Goal: Book appointment/travel/reservation

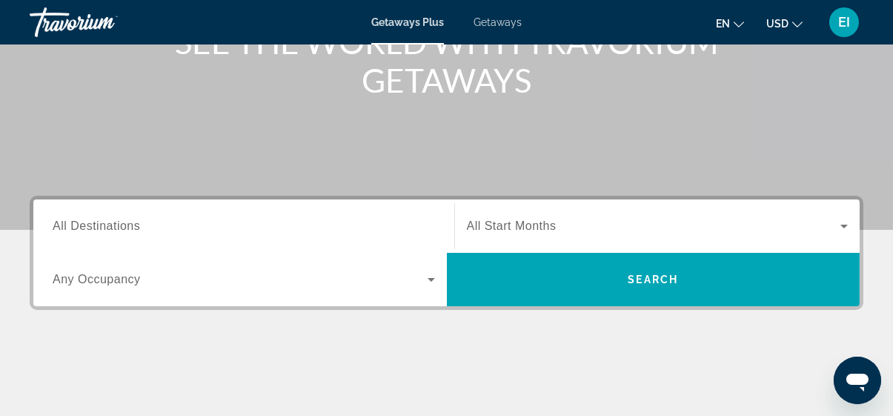
scroll to position [141, 0]
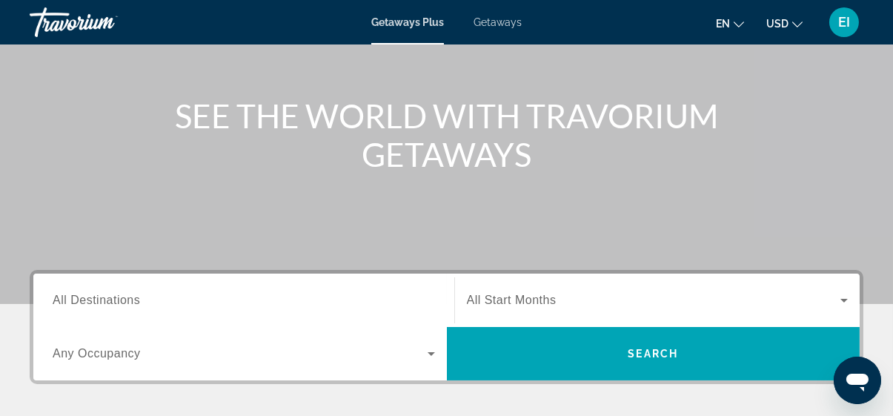
click at [515, 297] on span "All Start Months" at bounding box center [512, 300] width 90 height 13
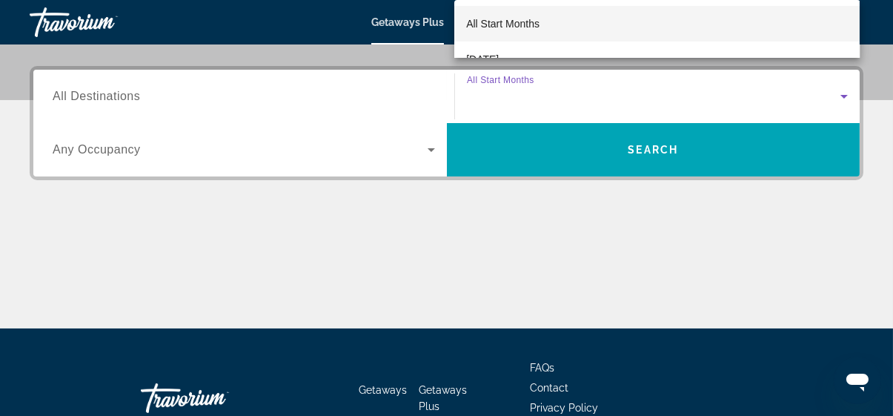
scroll to position [362, 0]
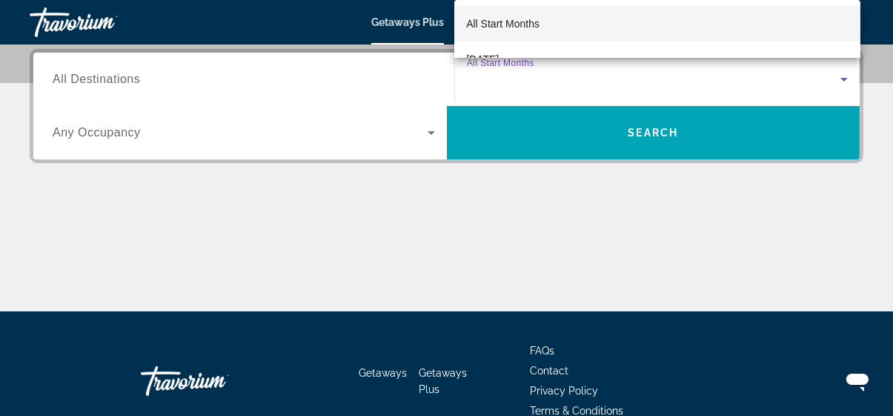
click at [231, 166] on div at bounding box center [446, 208] width 893 height 416
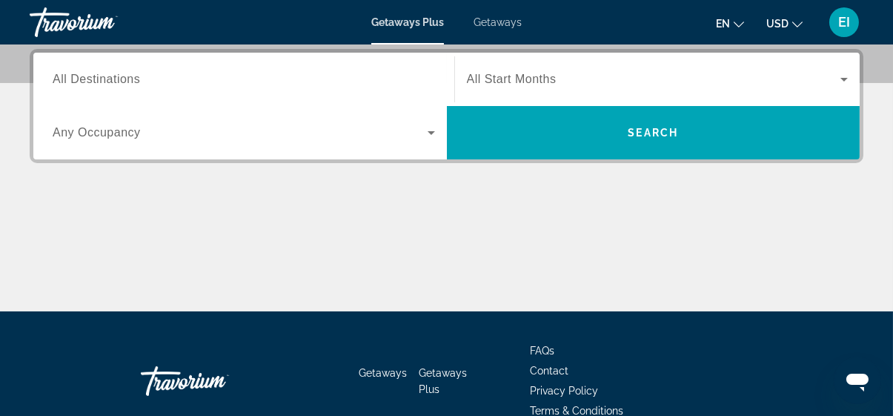
click at [116, 89] on div "Search widget" at bounding box center [244, 80] width 383 height 42
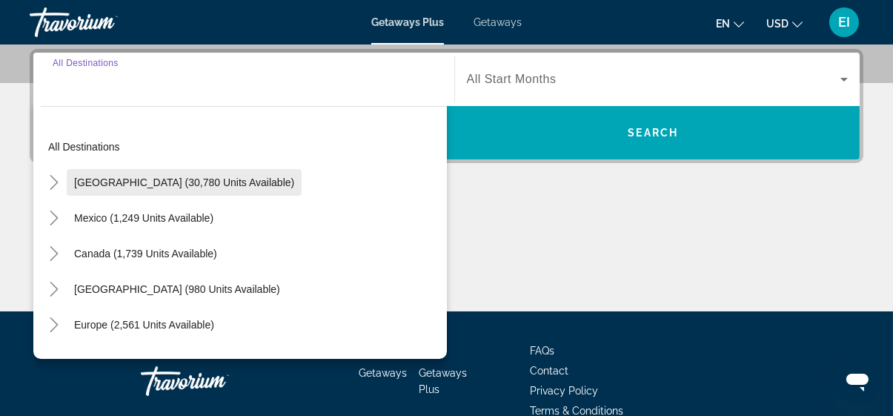
click at [103, 181] on span "[GEOGRAPHIC_DATA] (30,780 units available)" at bounding box center [184, 182] width 220 height 12
type input "**********"
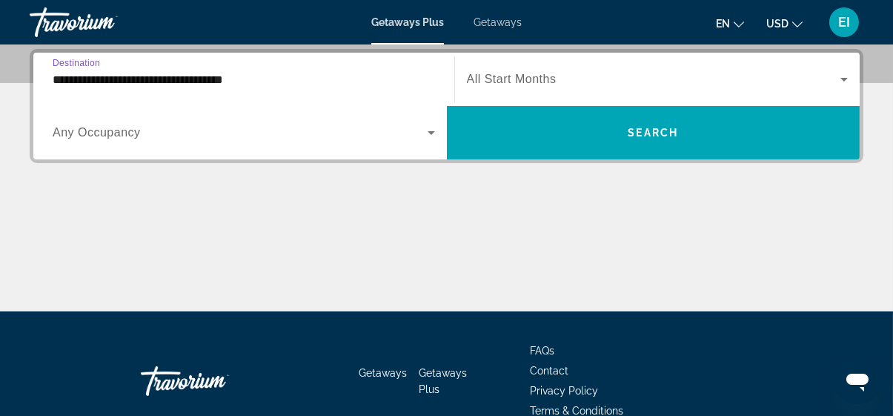
click at [171, 87] on input "**********" at bounding box center [244, 80] width 383 height 18
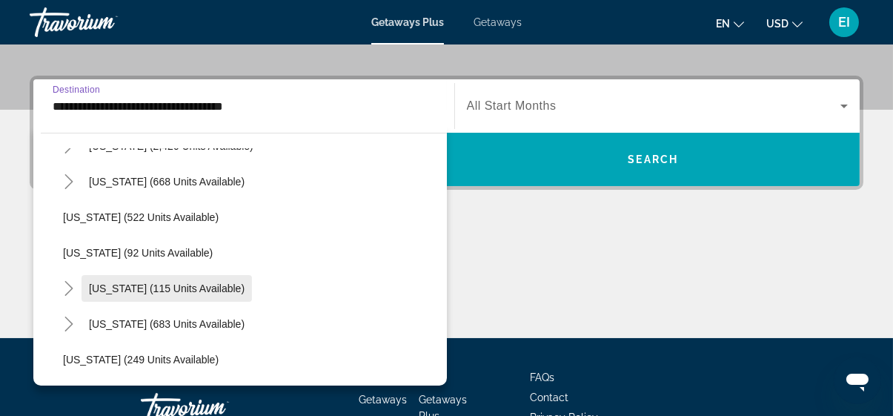
scroll to position [816, 0]
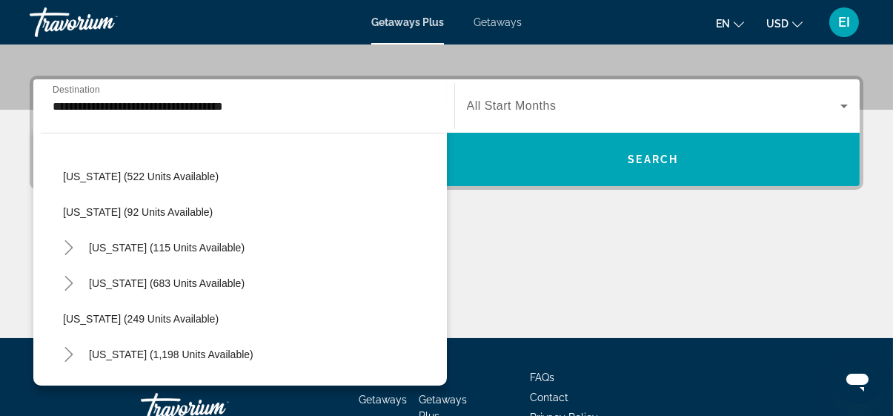
drag, startPoint x: 159, startPoint y: 232, endPoint x: 512, endPoint y: 216, distance: 352.6
click at [512, 216] on div "**********" at bounding box center [446, 207] width 893 height 262
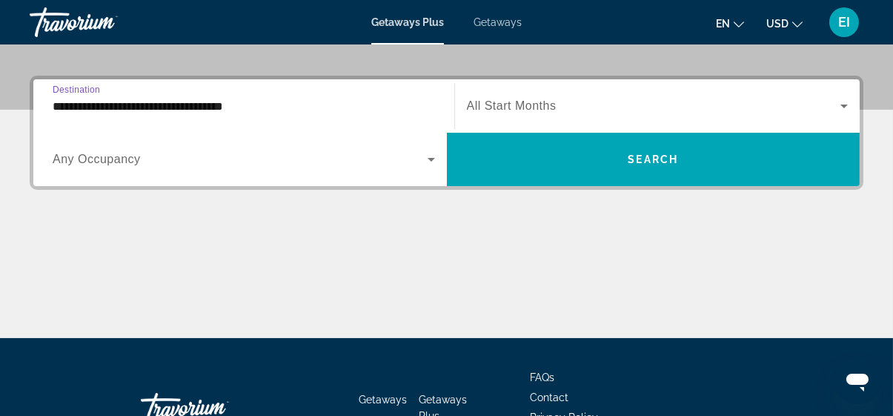
click at [165, 108] on input "**********" at bounding box center [244, 107] width 383 height 18
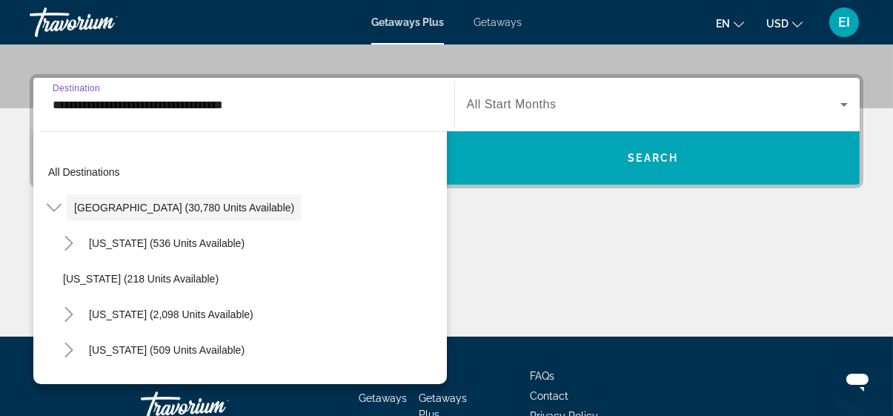
scroll to position [362, 0]
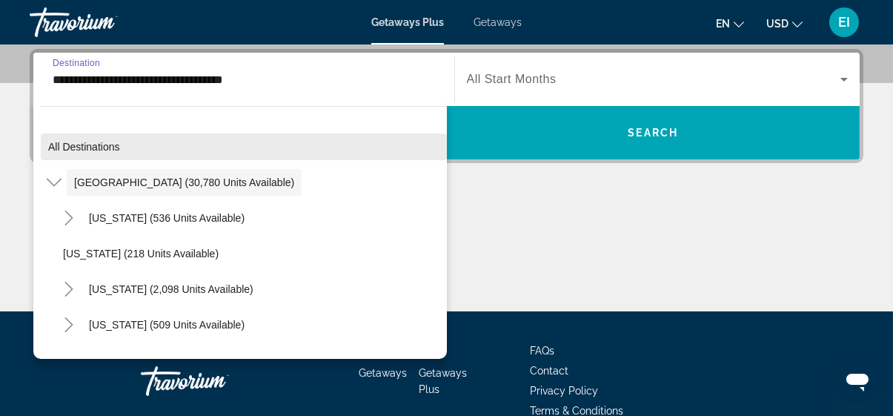
click at [90, 148] on span "All destinations" at bounding box center [84, 147] width 72 height 12
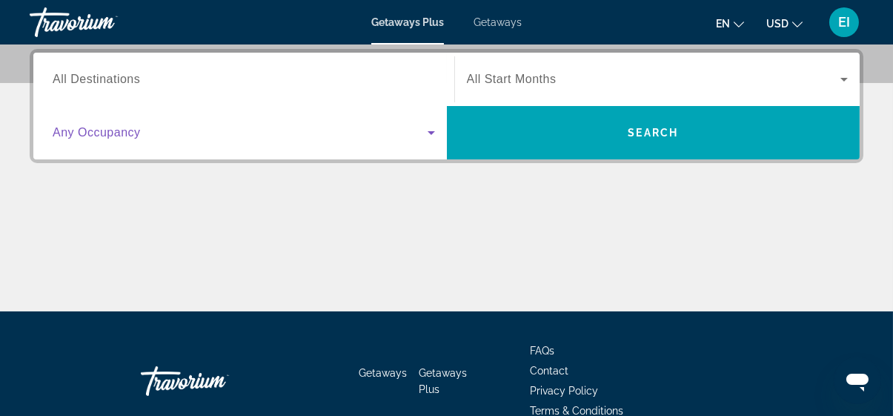
click at [105, 139] on span "Search widget" at bounding box center [240, 133] width 375 height 18
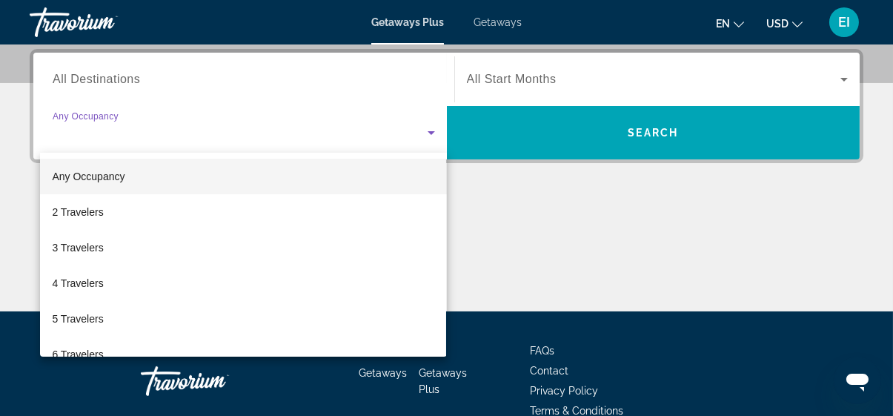
click at [105, 142] on div at bounding box center [446, 208] width 893 height 416
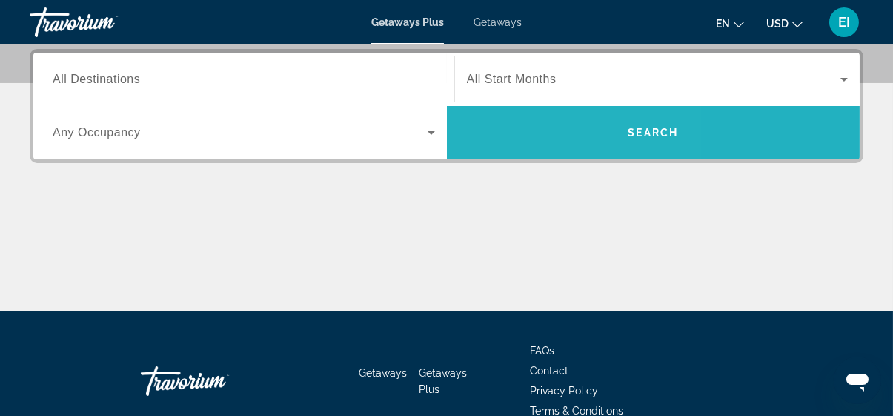
click at [499, 144] on span "Search widget" at bounding box center [654, 133] width 414 height 36
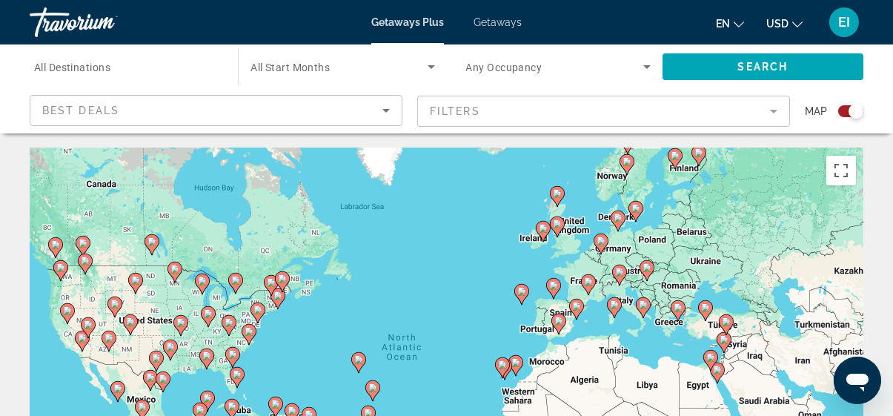
click at [292, 72] on span "All Start Months" at bounding box center [290, 68] width 79 height 12
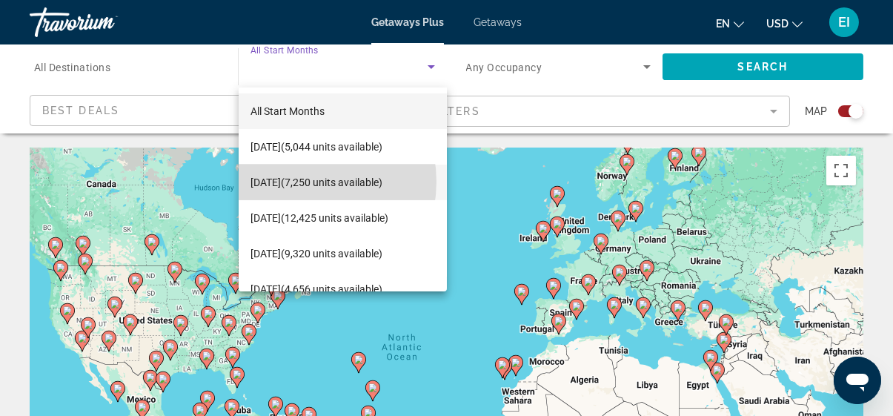
click at [299, 182] on span "[DATE] (7,250 units available)" at bounding box center [317, 183] width 132 height 18
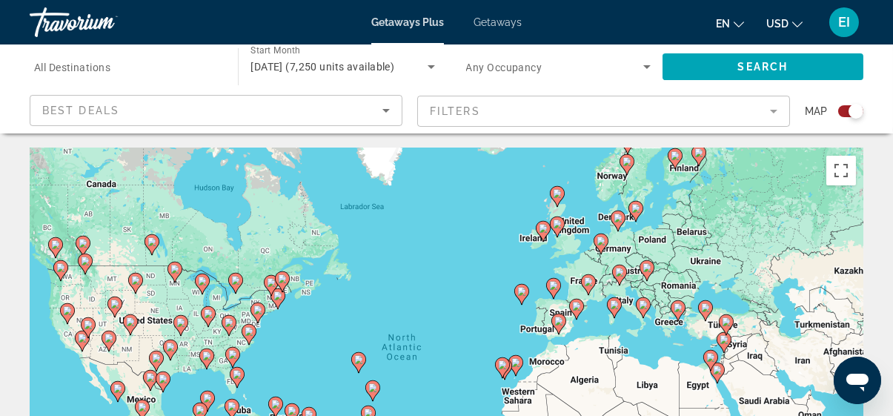
click at [105, 66] on span "All Destinations" at bounding box center [72, 68] width 76 height 12
click at [105, 66] on input "Destination All Destinations" at bounding box center [126, 68] width 185 height 18
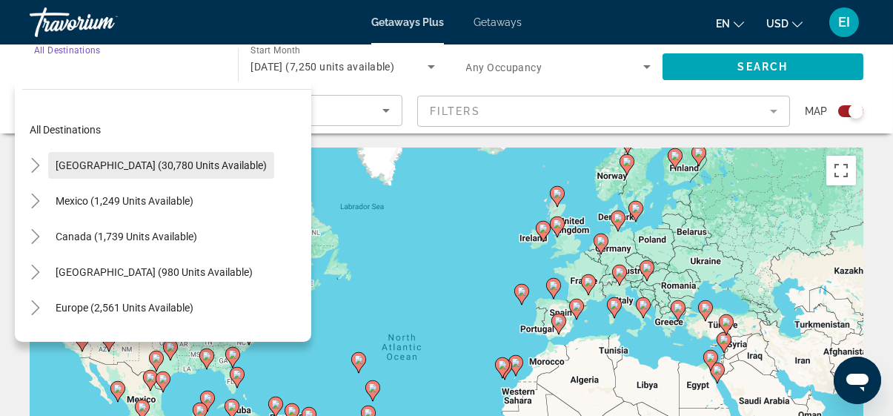
click at [88, 161] on span "[GEOGRAPHIC_DATA] (30,780 units available)" at bounding box center [161, 165] width 211 height 12
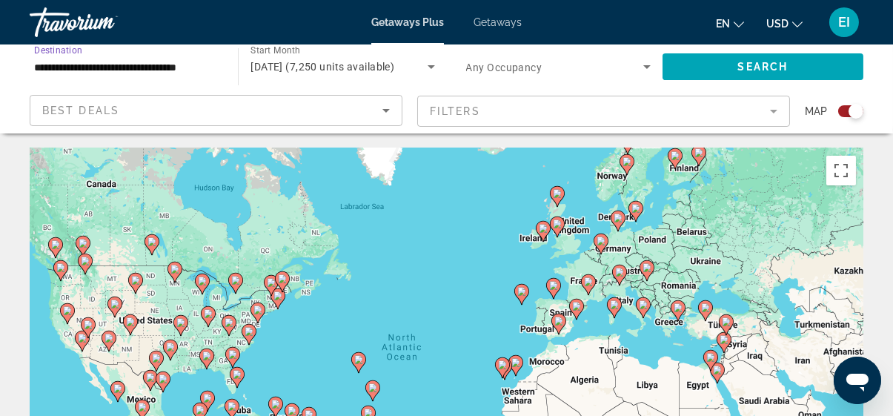
click at [165, 68] on input "**********" at bounding box center [126, 68] width 185 height 18
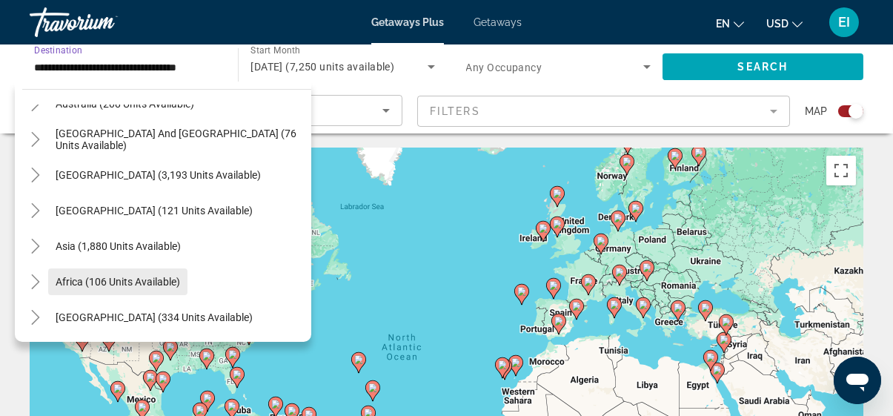
scroll to position [222, 0]
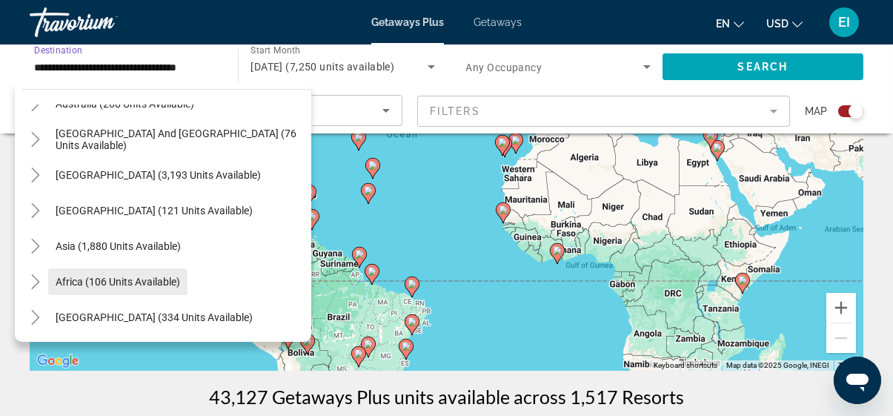
click at [84, 283] on span "Africa (106 units available)" at bounding box center [118, 282] width 125 height 12
type input "**********"
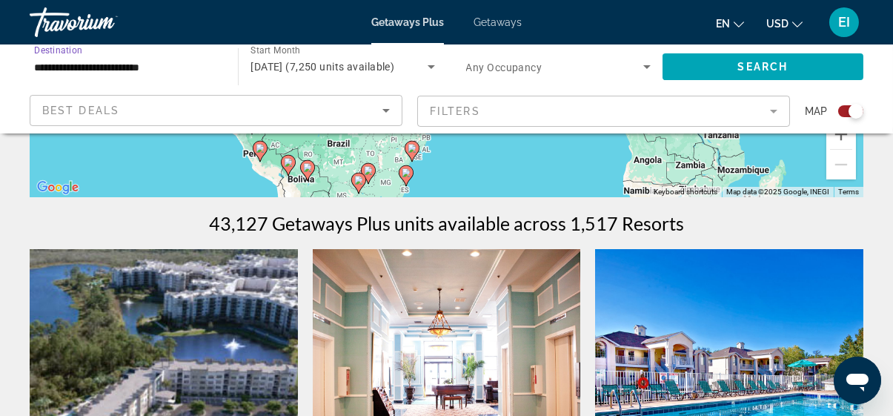
scroll to position [371, 0]
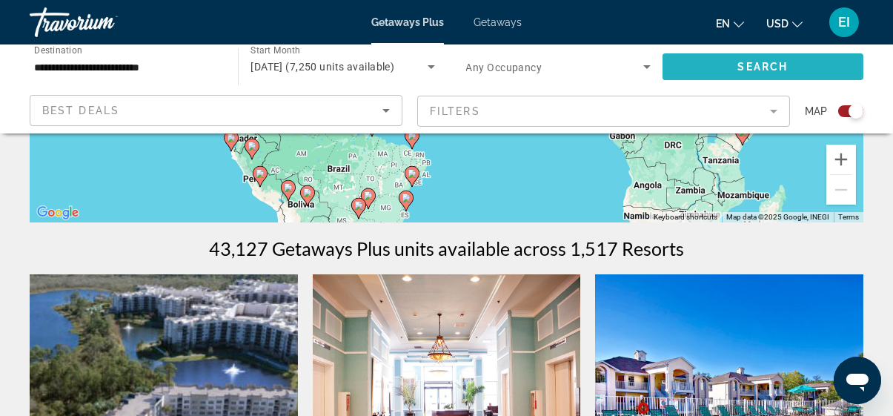
click at [687, 70] on span "Search widget" at bounding box center [763, 67] width 201 height 36
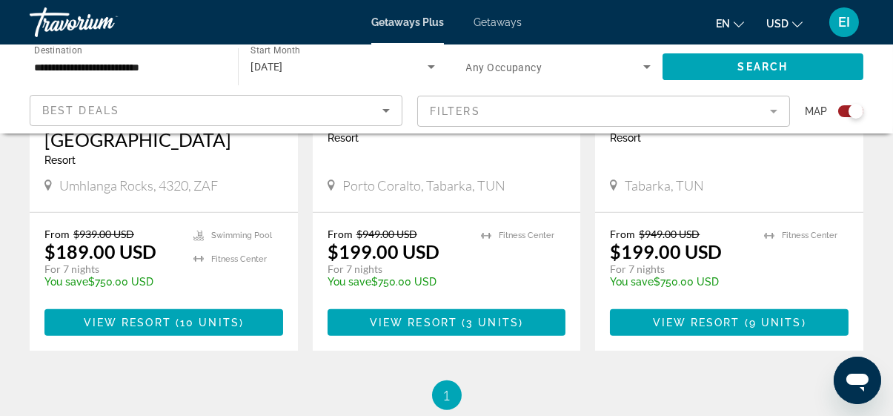
scroll to position [1335, 0]
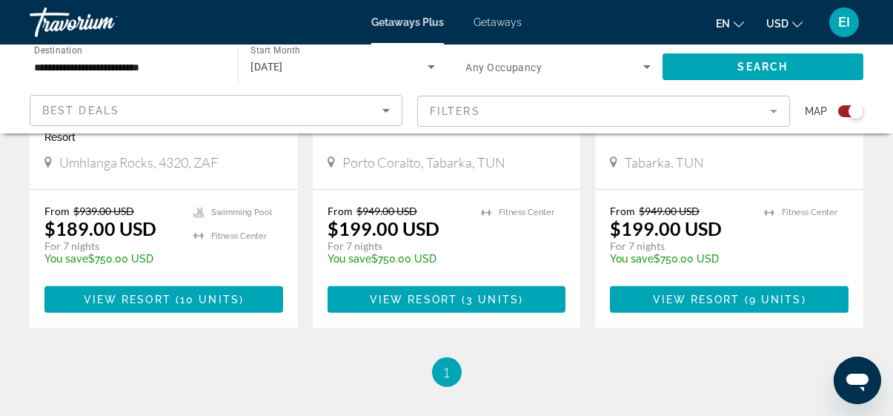
drag, startPoint x: 509, startPoint y: 87, endPoint x: 487, endPoint y: 63, distance: 32.0
drag, startPoint x: 487, startPoint y: 63, endPoint x: 301, endPoint y: 396, distance: 381.4
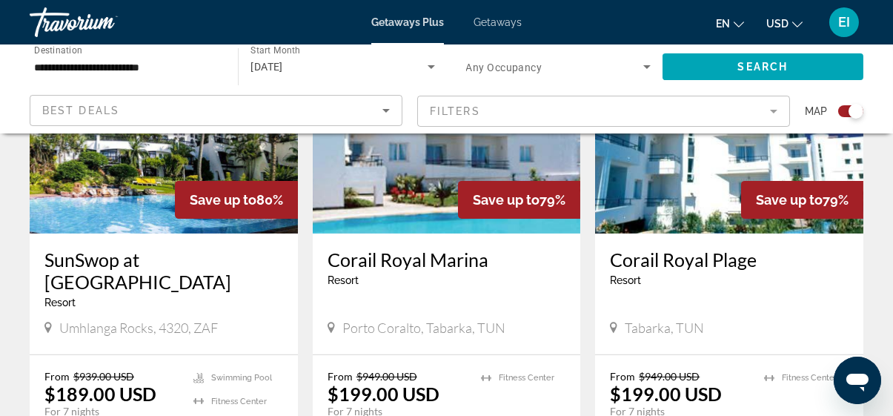
scroll to position [1186, 0]
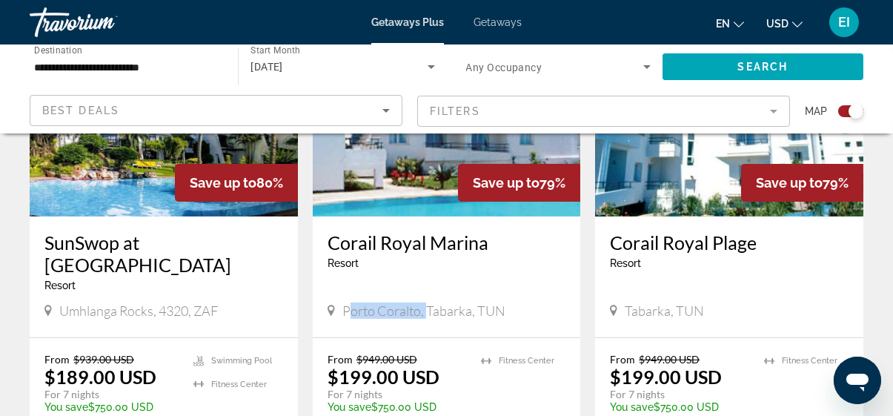
drag, startPoint x: 347, startPoint y: 274, endPoint x: 360, endPoint y: 268, distance: 14.3
click at [421, 303] on span "Porto Coralto, Tabarka, TUN" at bounding box center [424, 311] width 163 height 16
click at [341, 303] on div "Porto Coralto, Tabarka, TUN" at bounding box center [447, 311] width 239 height 16
drag, startPoint x: 340, startPoint y: 270, endPoint x: 474, endPoint y: 269, distance: 133.5
click at [474, 303] on div "Porto Coralto, Tabarka, TUN" at bounding box center [447, 311] width 239 height 16
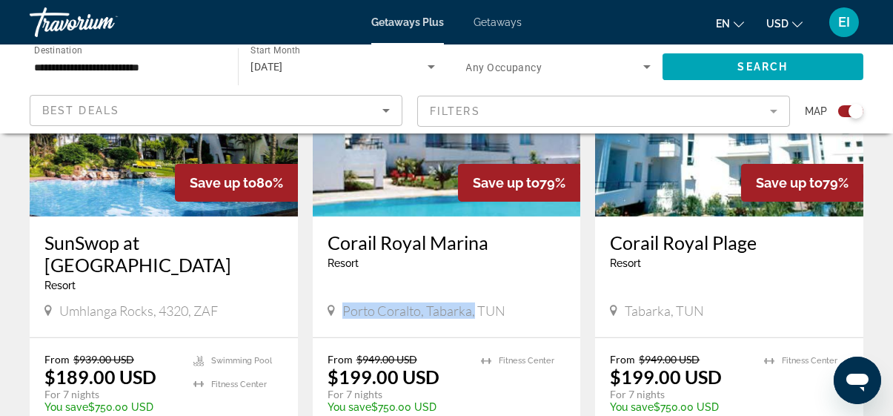
copy span "Porto Coralto, [GEOGRAPHIC_DATA],"
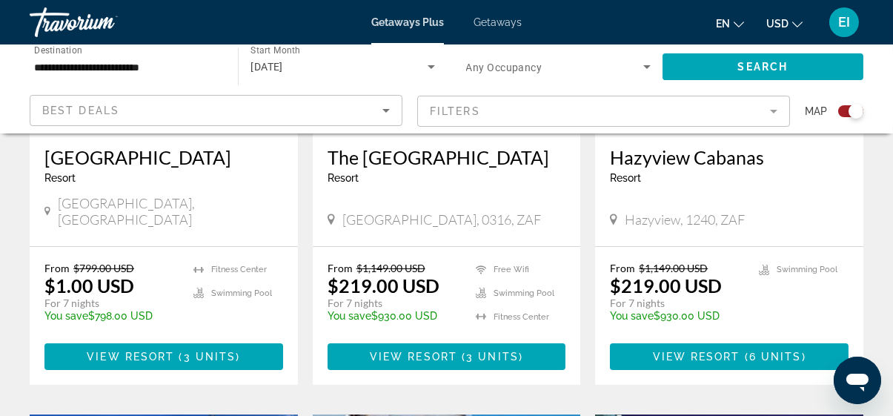
scroll to position [667, 0]
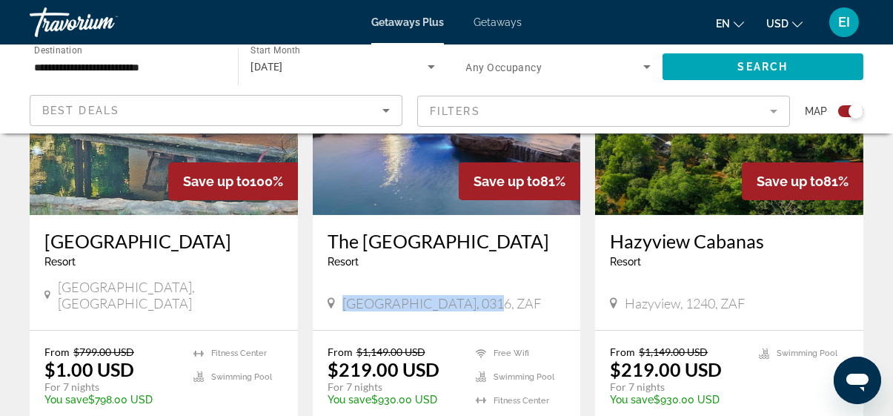
drag, startPoint x: 341, startPoint y: 285, endPoint x: 490, endPoint y: 290, distance: 149.1
click at [490, 295] on div "[GEOGRAPHIC_DATA], 0316, ZAF" at bounding box center [447, 303] width 239 height 16
copy span "[GEOGRAPHIC_DATA], 0316, ZAF"
click at [496, 162] on div "Save up to 81%" at bounding box center [520, 181] width 122 height 38
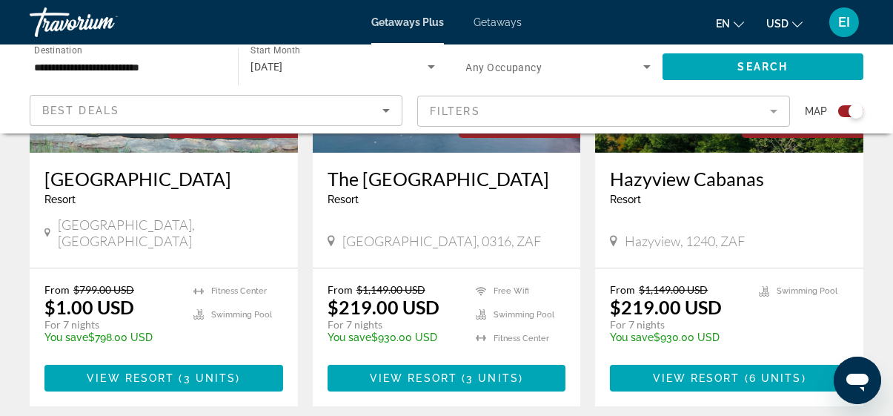
scroll to position [741, 0]
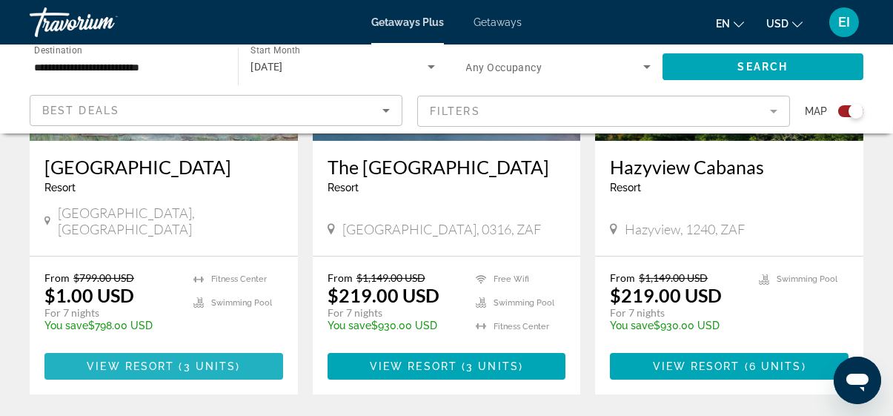
click at [97, 358] on span "Main content" at bounding box center [163, 366] width 239 height 36
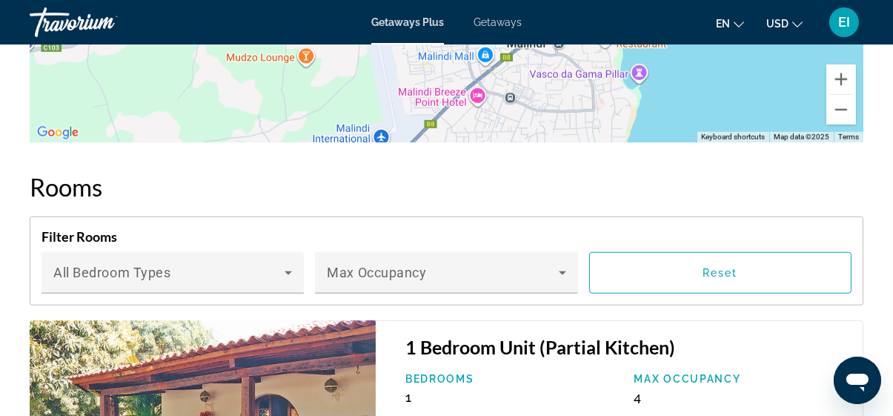
scroll to position [2521, 0]
